Goal: Information Seeking & Learning: Learn about a topic

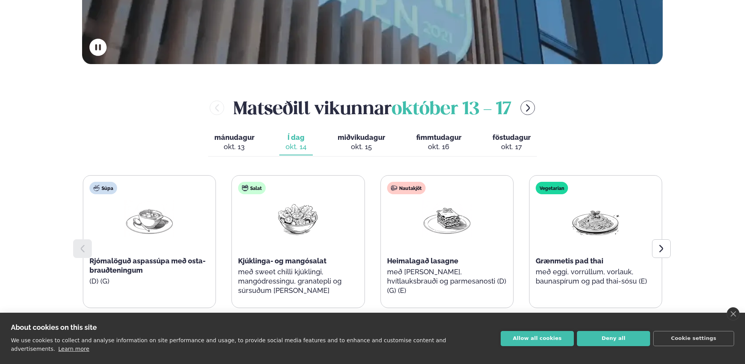
scroll to position [330, 0]
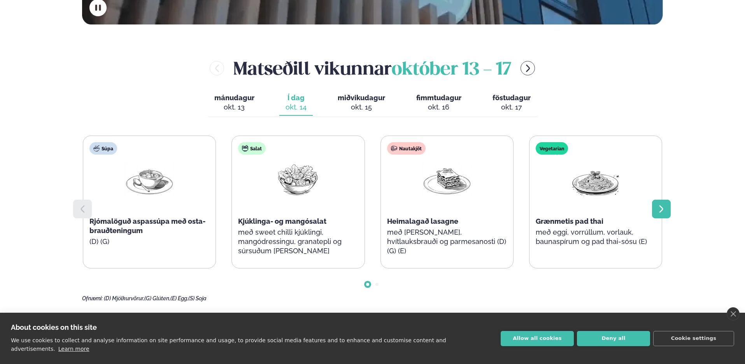
click at [654, 208] on div at bounding box center [661, 209] width 19 height 19
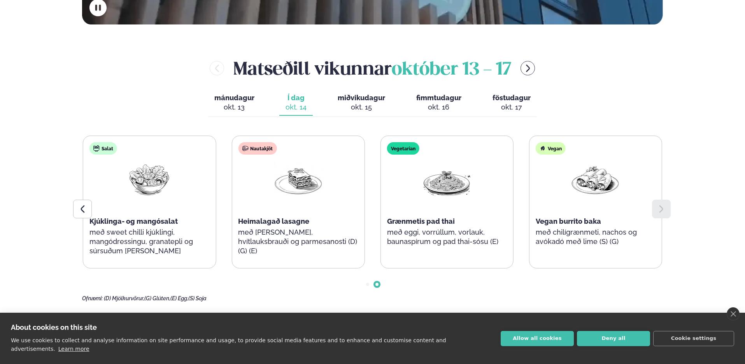
click at [352, 106] on div "okt. 15" at bounding box center [361, 107] width 47 height 9
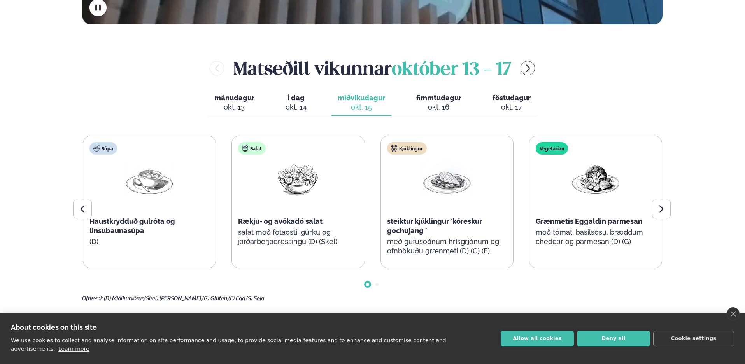
click at [440, 104] on div "okt. 16" at bounding box center [438, 107] width 45 height 9
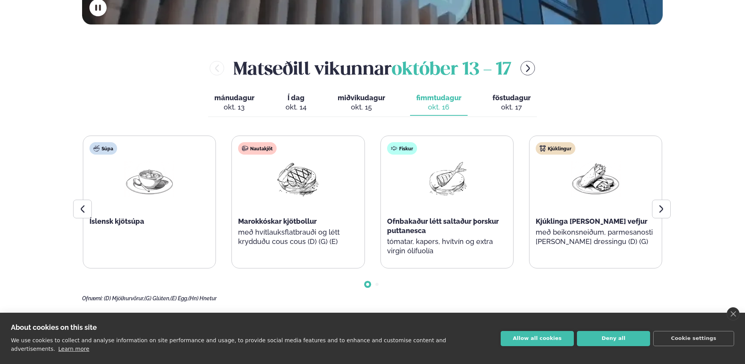
click at [504, 105] on div "okt. 17" at bounding box center [511, 107] width 38 height 9
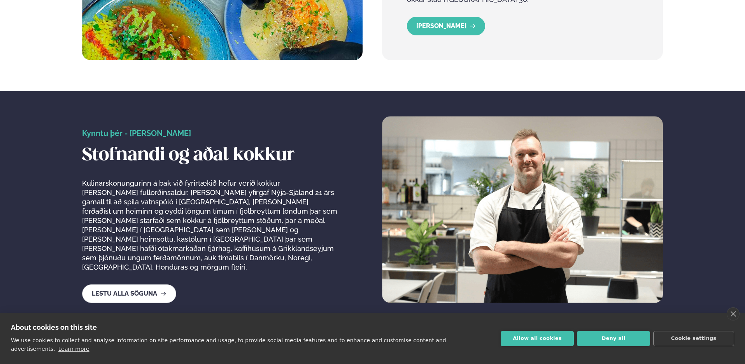
scroll to position [1137, 0]
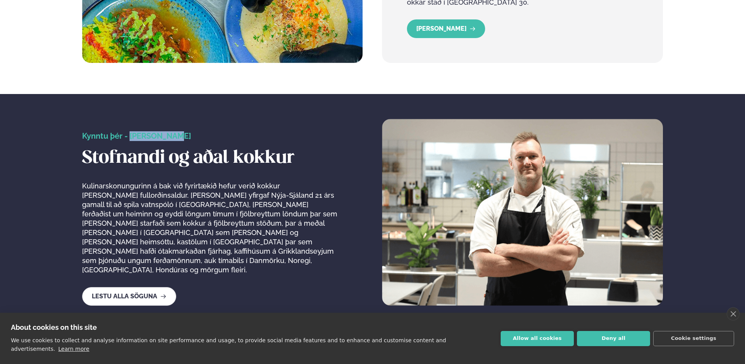
drag, startPoint x: 131, startPoint y: 132, endPoint x: 168, endPoint y: 129, distance: 37.0
click at [173, 131] on span "Kynntu þér - [PERSON_NAME]" at bounding box center [136, 135] width 109 height 9
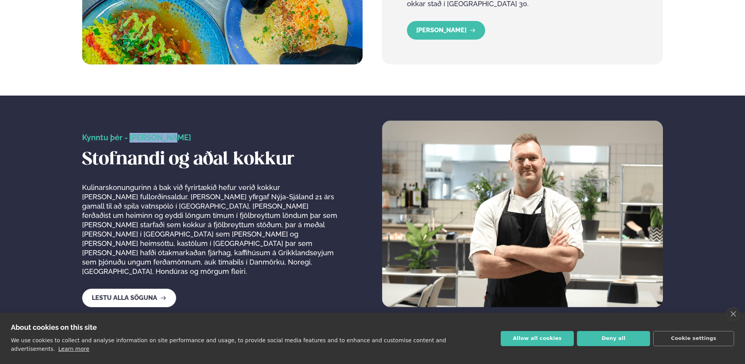
scroll to position [1130, 0]
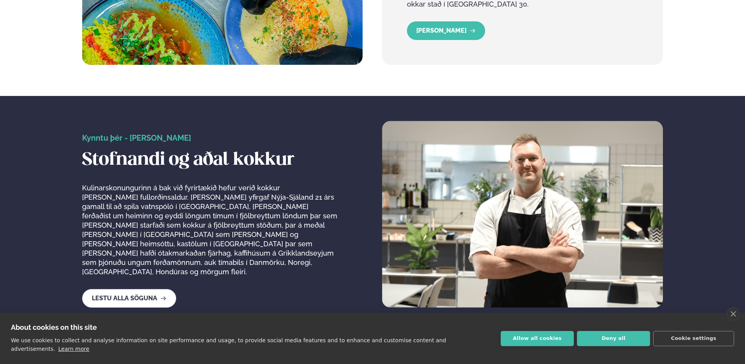
click at [164, 133] on span "Kynntu þér - [PERSON_NAME]" at bounding box center [136, 137] width 109 height 9
drag, startPoint x: 176, startPoint y: 133, endPoint x: 130, endPoint y: 131, distance: 45.9
click at [130, 133] on span "Kynntu þér - [PERSON_NAME]" at bounding box center [136, 137] width 109 height 9
click at [144, 176] on div "Kynntu þér - [PERSON_NAME] Stofnandi og aðal kokkur Kulinarskonungurinn á bak v…" at bounding box center [209, 204] width 255 height 143
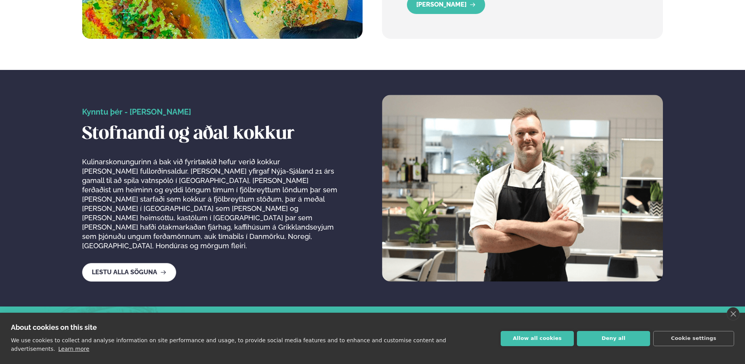
scroll to position [1151, 0]
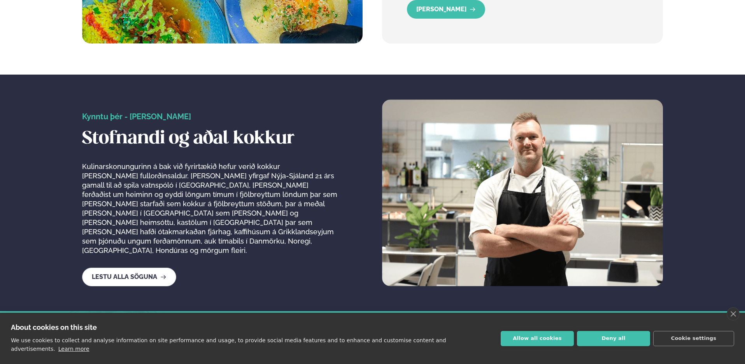
click at [247, 177] on p "Kulinarskonungurinn á bak við fyrirtækið hefur verið kokkur [PERSON_NAME] fullo…" at bounding box center [209, 208] width 255 height 93
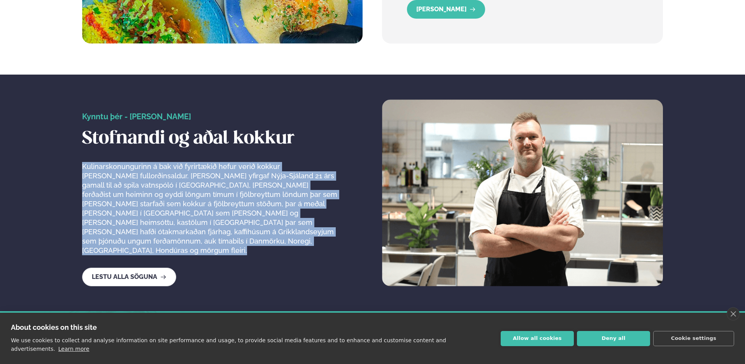
click at [247, 177] on p "Kulinarskonungurinn á bak við fyrirtækið hefur verið kokkur [PERSON_NAME] fullo…" at bounding box center [209, 208] width 255 height 93
click at [225, 176] on p "Kulinarskonungurinn á bak við fyrirtækið hefur verið kokkur [PERSON_NAME] fullo…" at bounding box center [209, 208] width 255 height 93
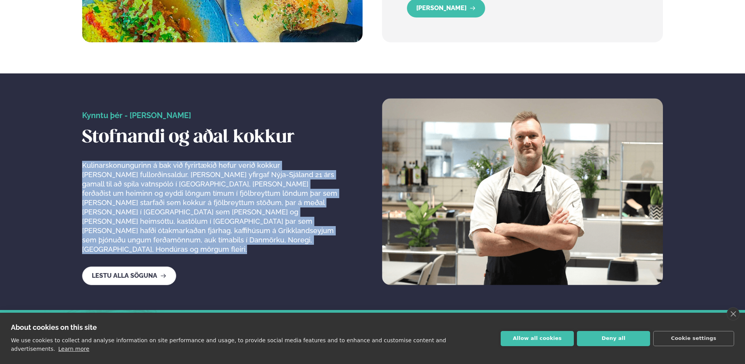
click at [187, 146] on div "Kynntu þér - [PERSON_NAME] Stofnandi og aðal kokkur Kulinarskonungurinn á bak v…" at bounding box center [209, 182] width 255 height 143
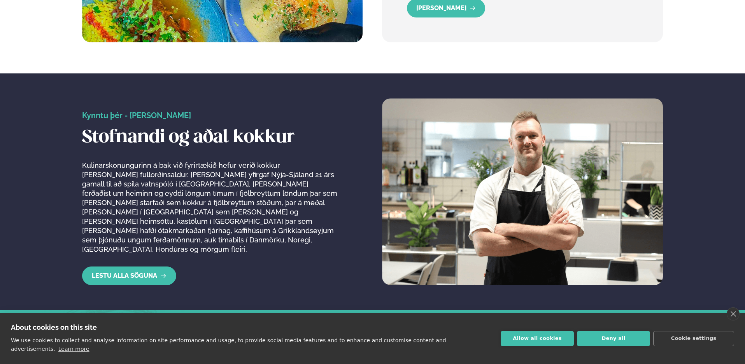
click at [160, 273] on icon "Lestu alla söguna" at bounding box center [163, 276] width 6 height 6
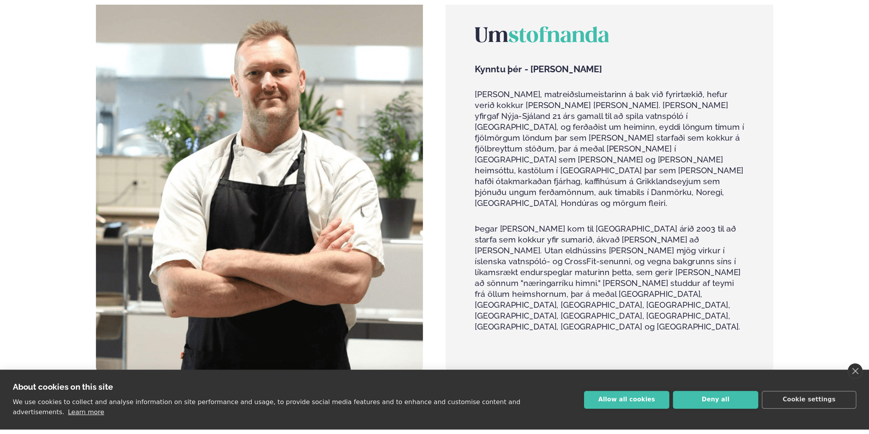
scroll to position [643, 0]
